Goal: Obtain resource: Download file/media

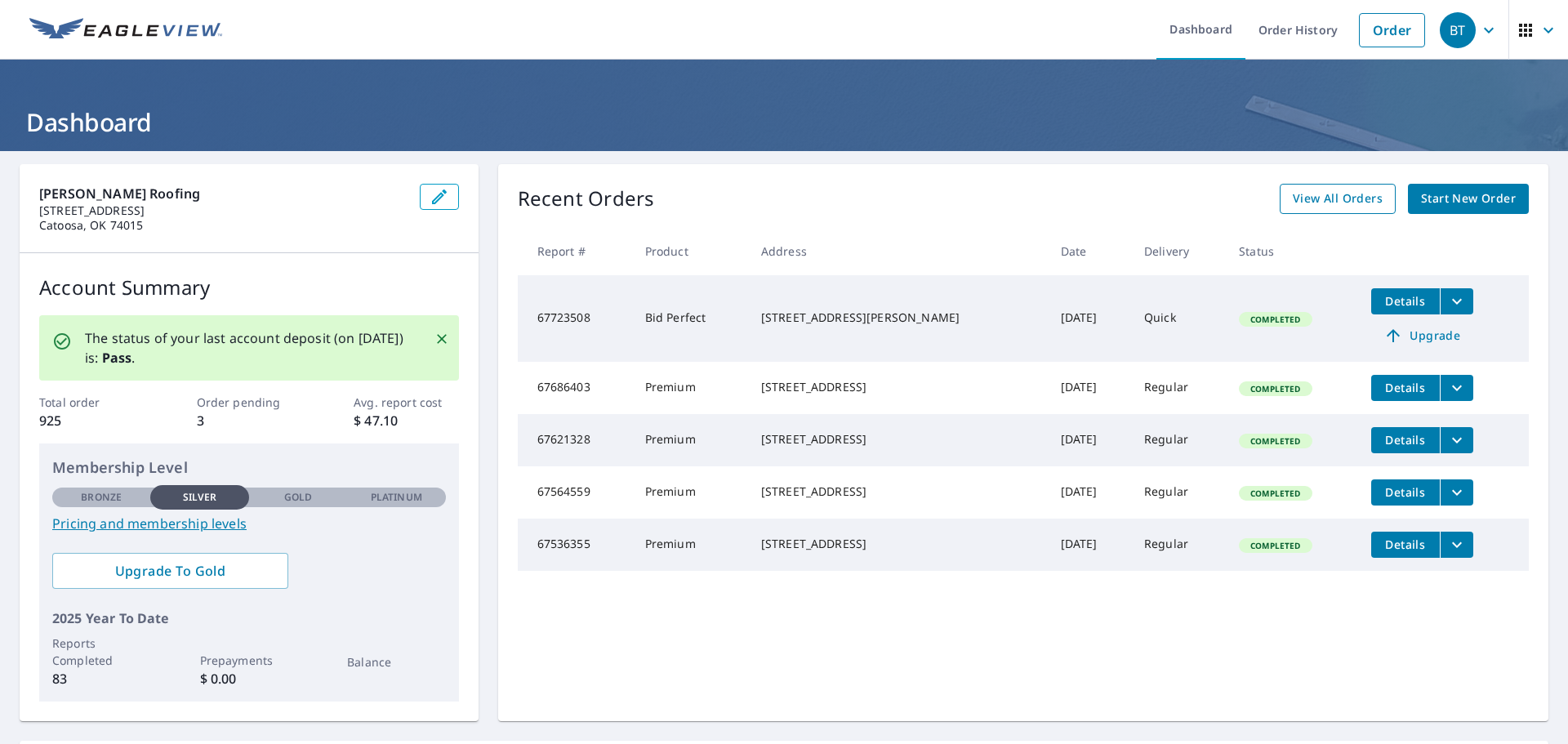
click at [1337, 190] on span "View All Orders" at bounding box center [1337, 199] width 90 height 20
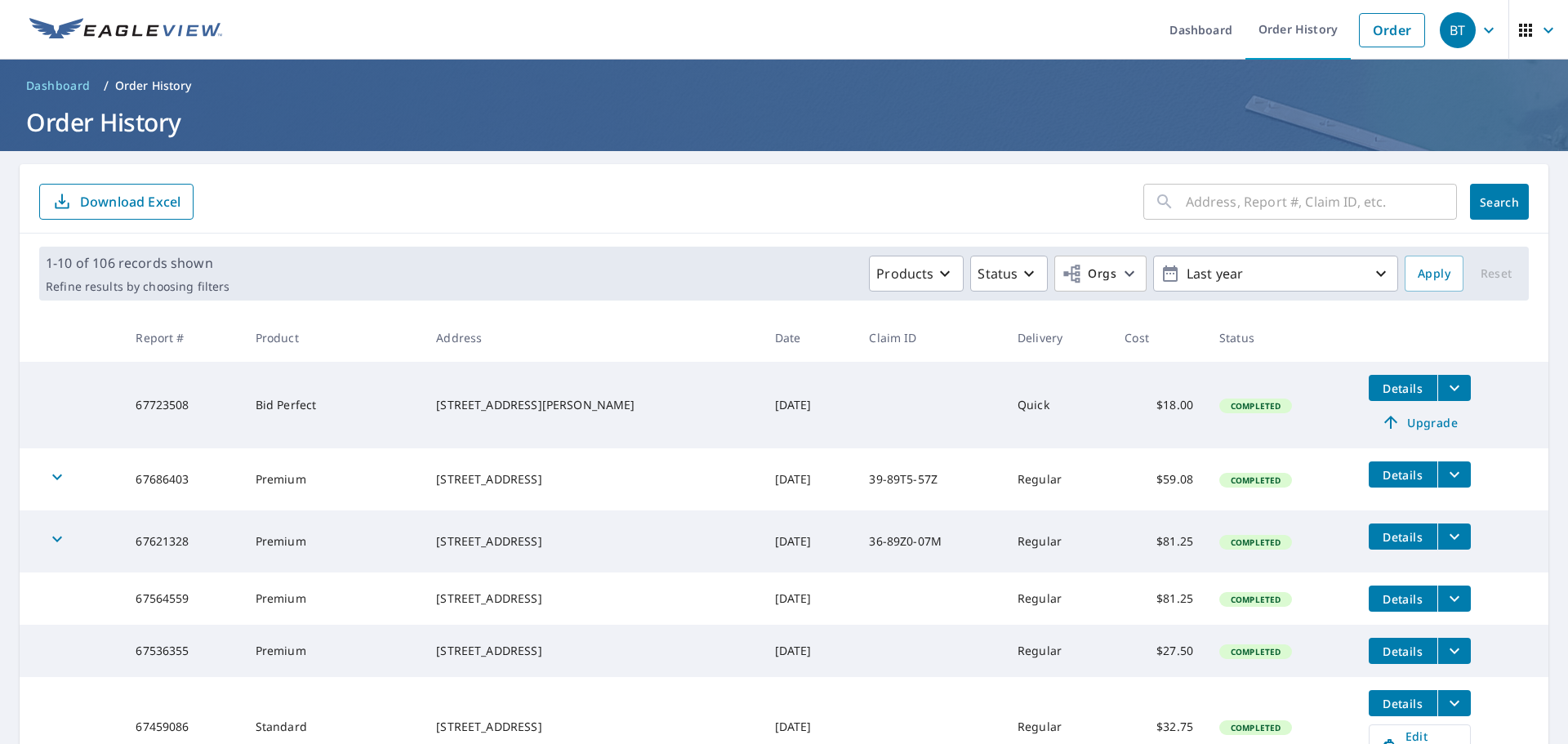
click at [1242, 213] on input "text" at bounding box center [1320, 202] width 271 height 46
type input "10132 n 120th"
click at [1494, 204] on span "Search" at bounding box center [1499, 202] width 32 height 15
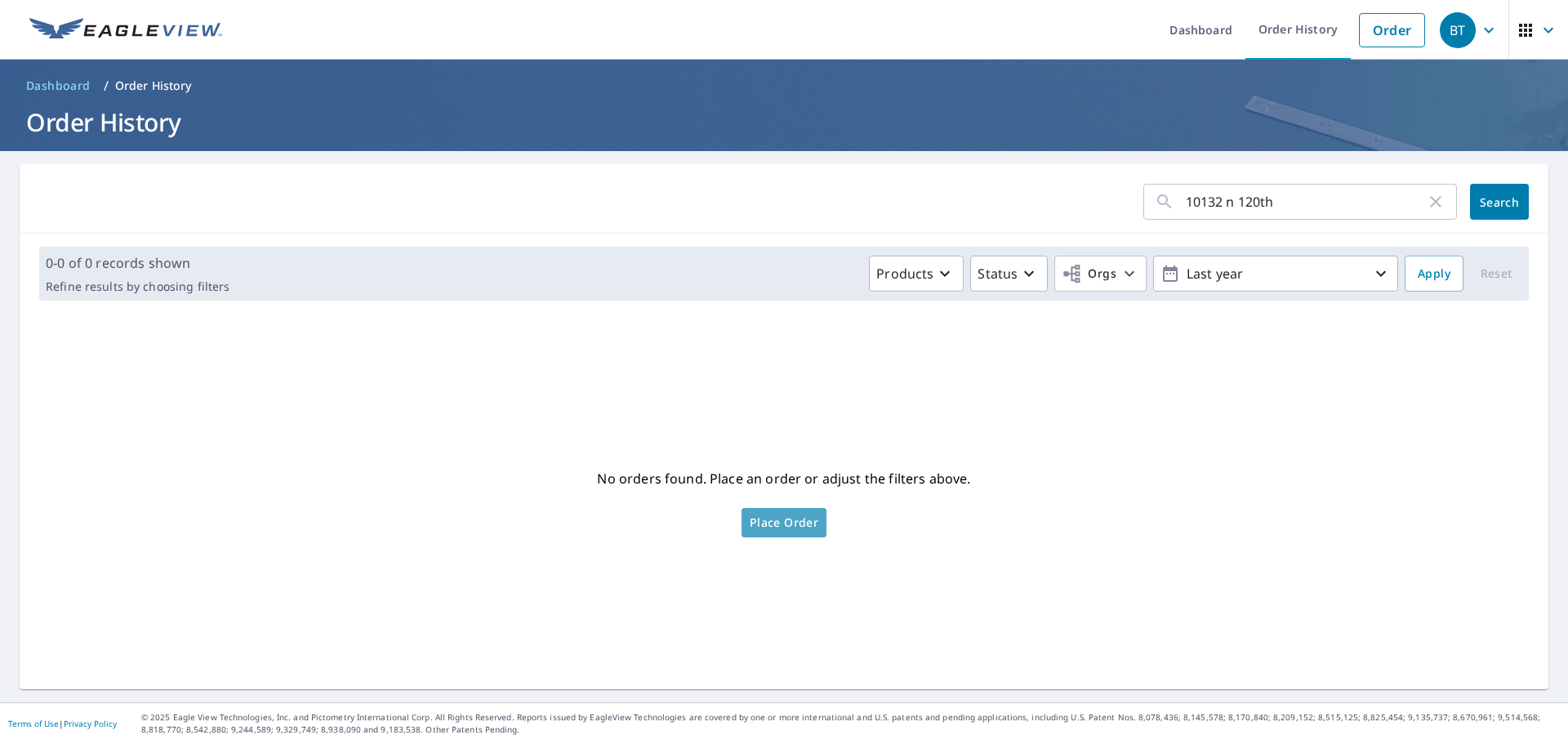
click at [768, 522] on span "Place Order" at bounding box center [784, 523] width 69 height 9
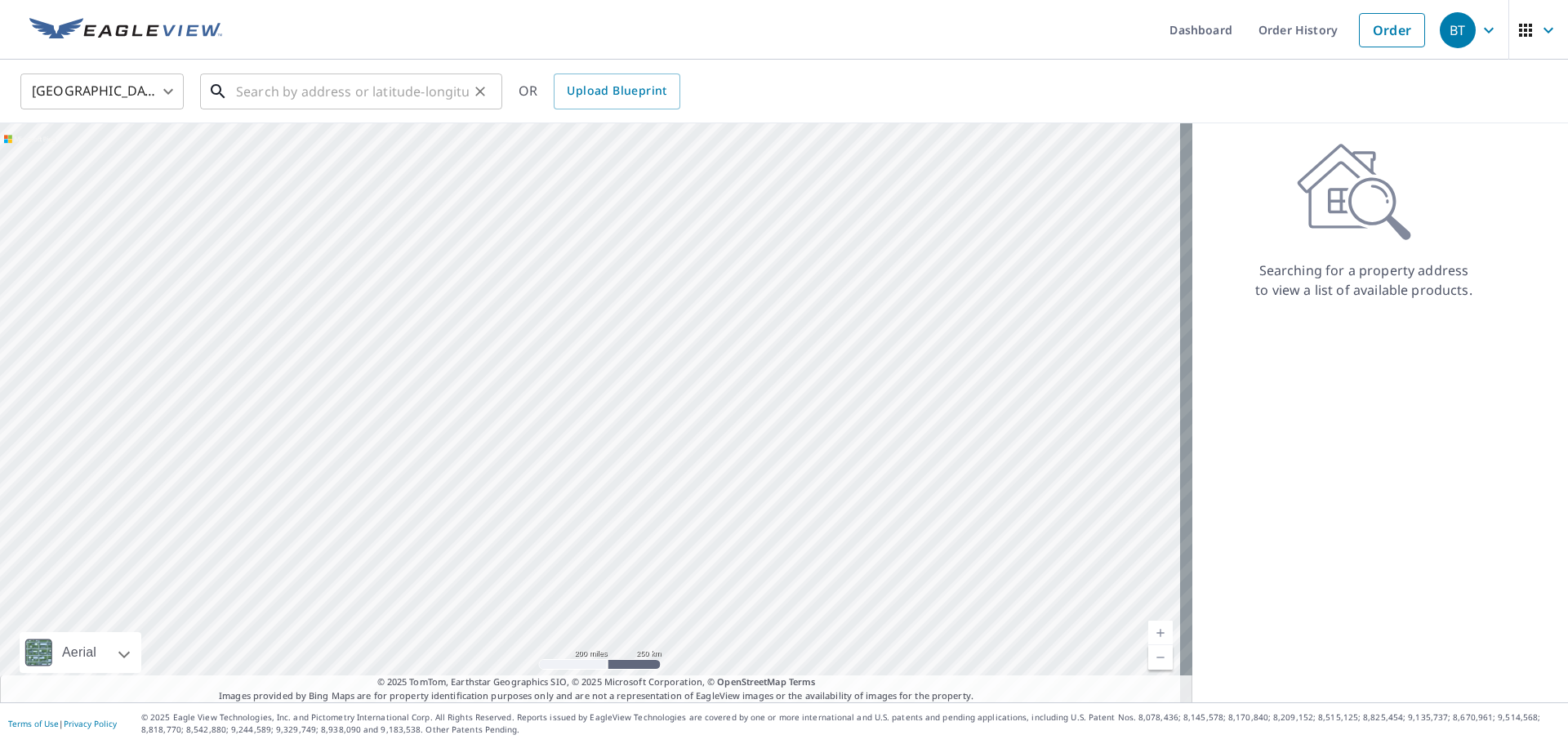
click at [382, 86] on input "text" at bounding box center [352, 92] width 233 height 46
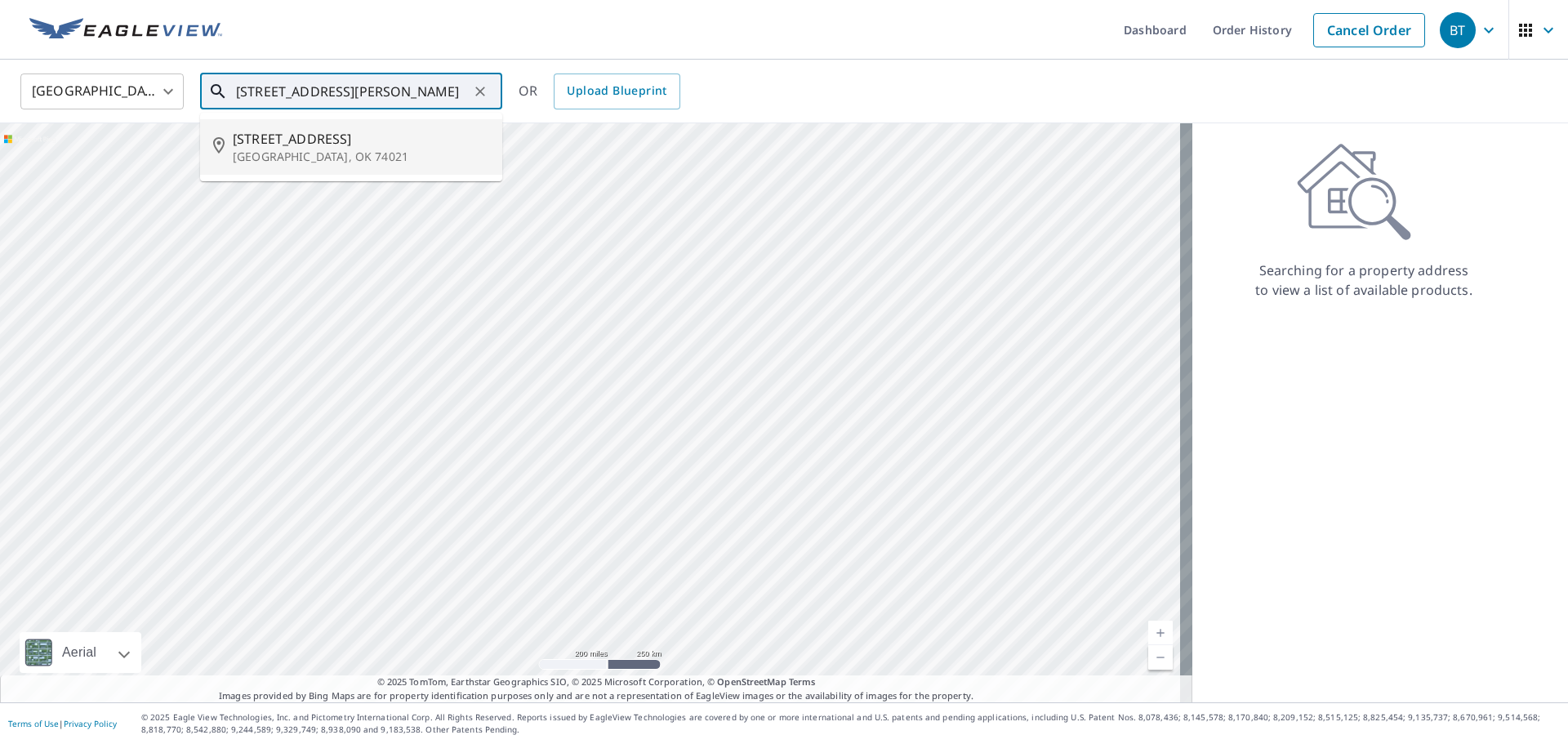
click at [376, 149] on p "[GEOGRAPHIC_DATA], OK 74021" at bounding box center [361, 157] width 256 height 16
type input "[STREET_ADDRESS]"
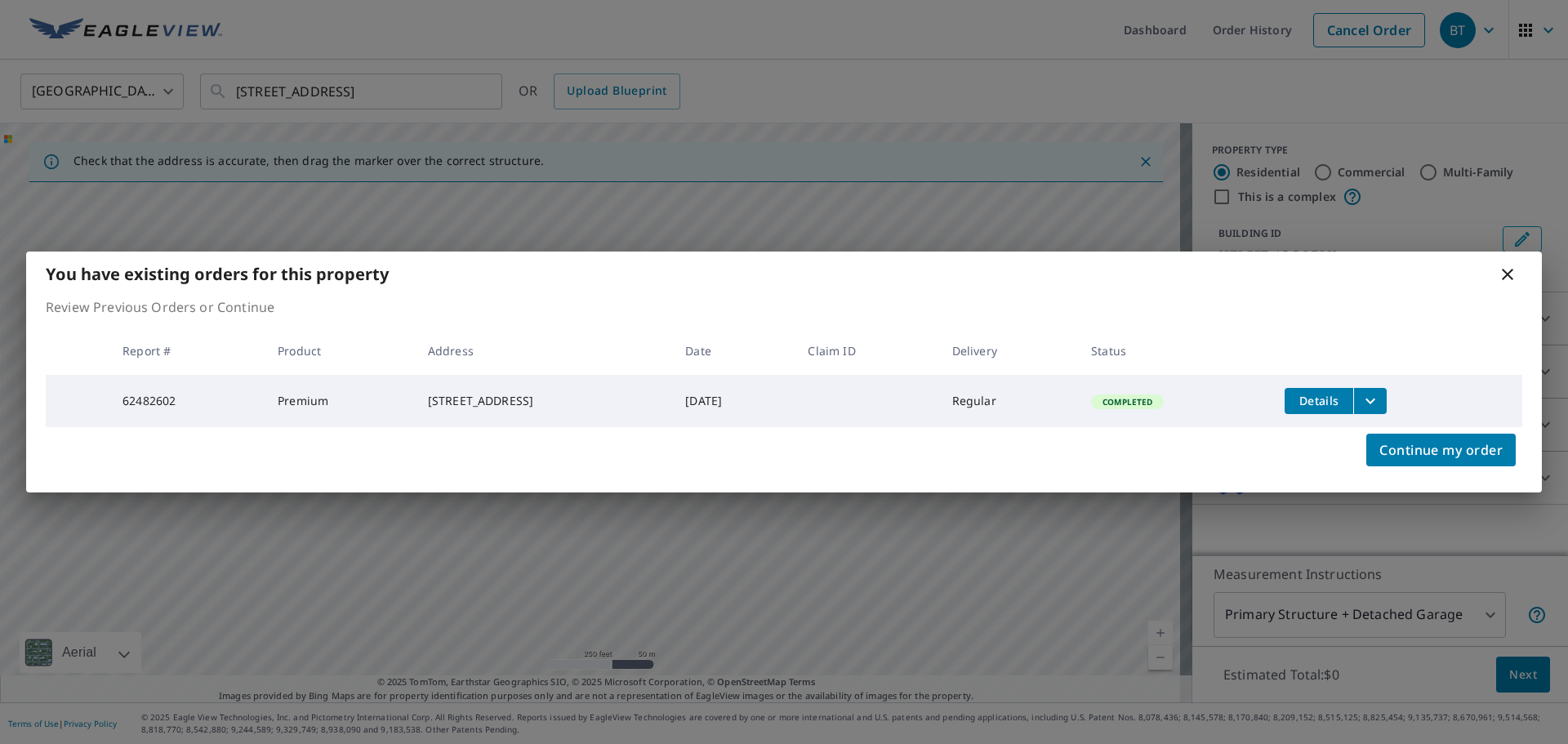
click at [1380, 403] on icon "filesDropdownBtn-62482602" at bounding box center [1370, 401] width 20 height 20
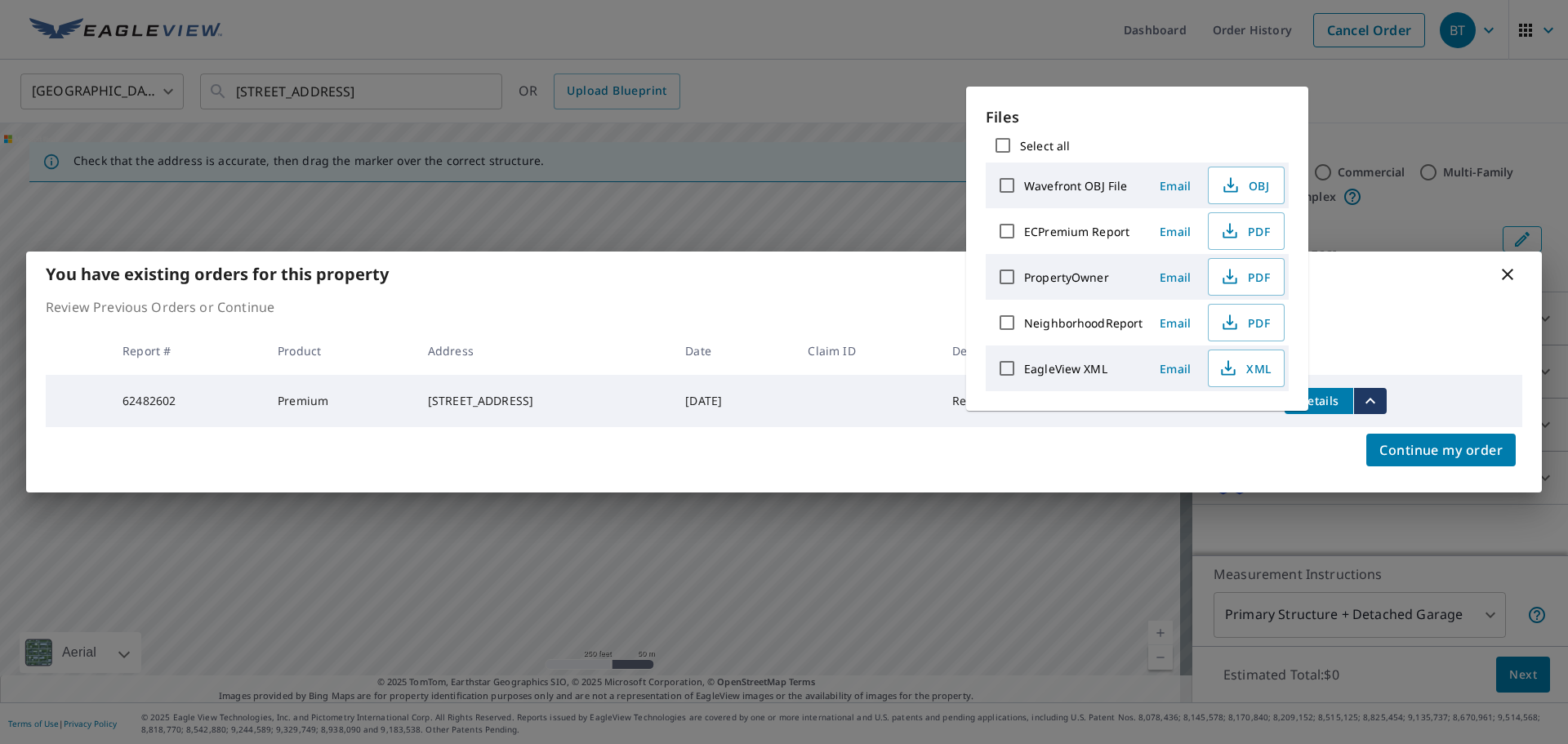
click at [1380, 403] on icon "filesDropdownBtn-62482602" at bounding box center [1370, 401] width 20 height 20
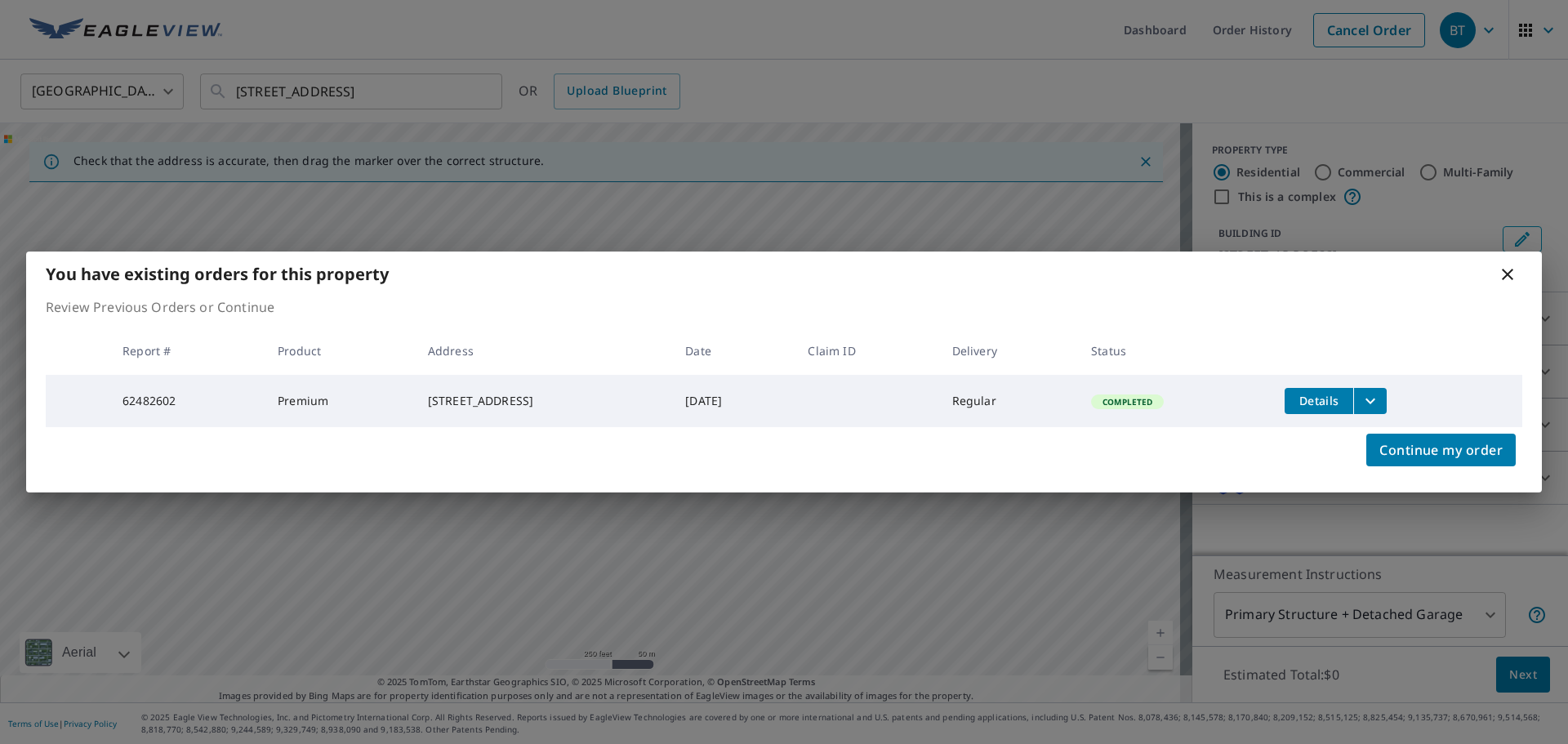
click at [1343, 399] on span "Details" at bounding box center [1319, 401] width 49 height 15
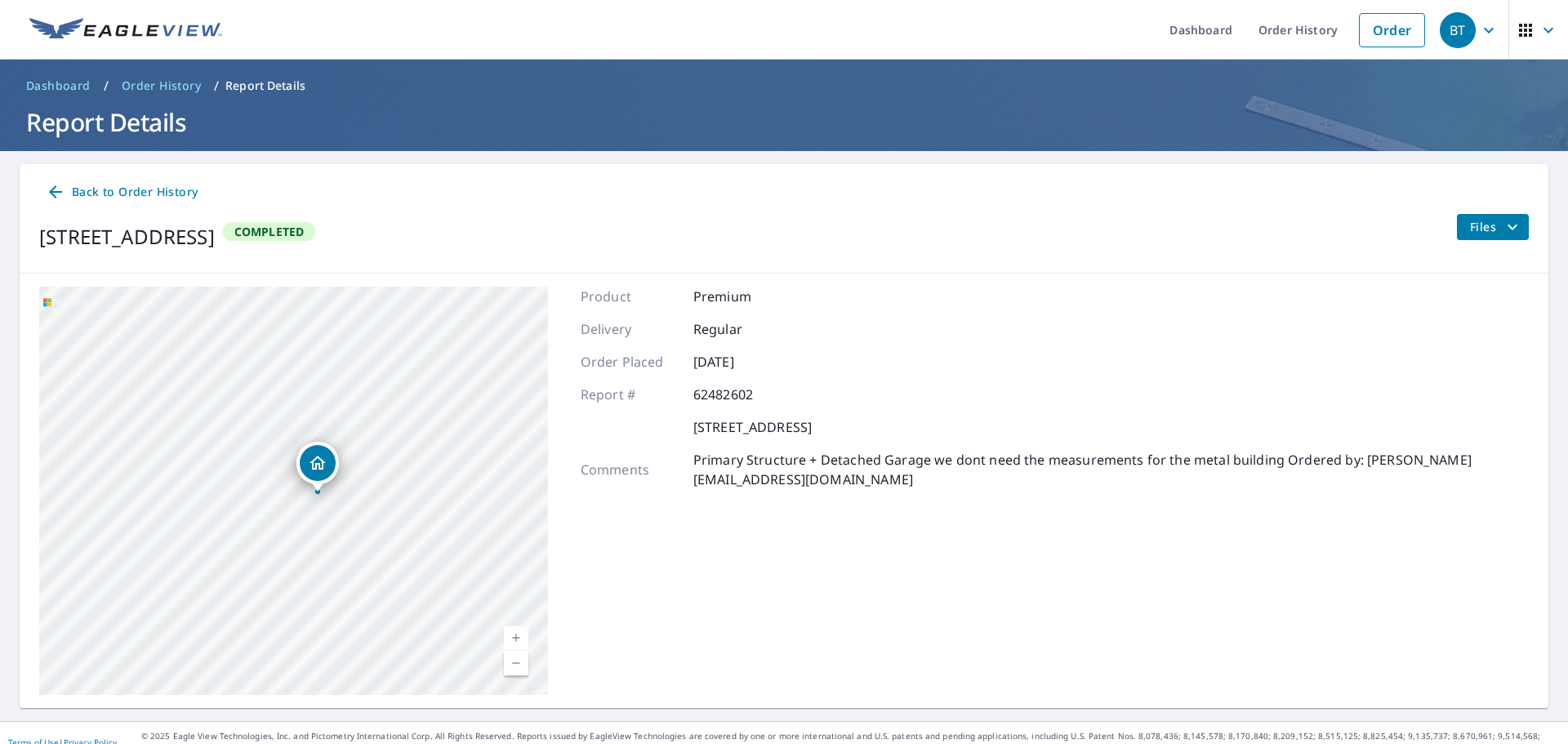
scroll to position [19, 0]
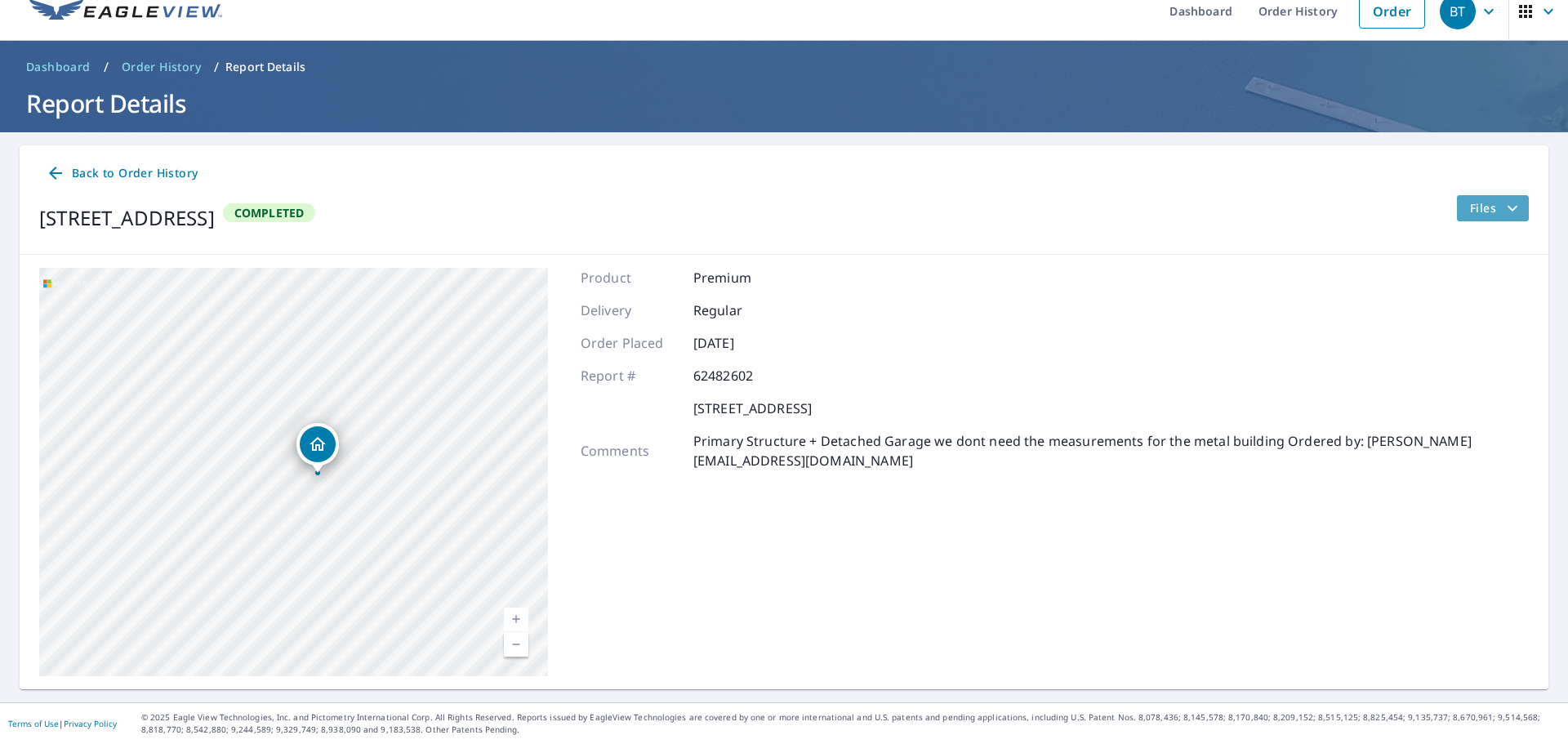
click at [1487, 213] on span "Files" at bounding box center [1495, 208] width 52 height 20
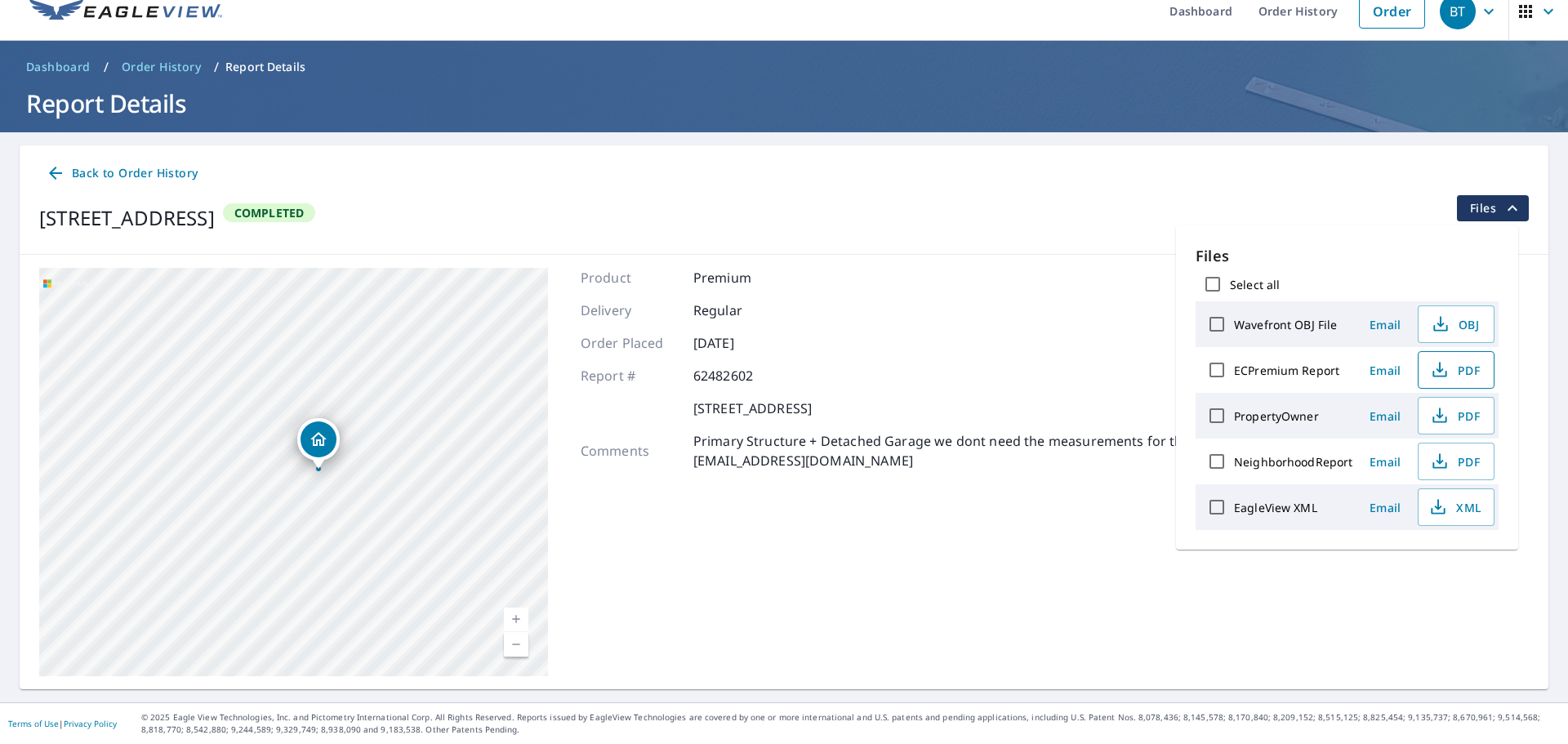
click at [1458, 370] on span "PDF" at bounding box center [1453, 369] width 52 height 20
